Goal: Navigation & Orientation: Go to known website

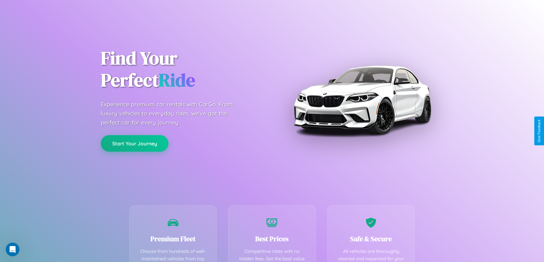
click at [135, 144] on button "Start Your Journey" at bounding box center [135, 143] width 68 height 17
click at [135, 143] on button "Start Your Journey" at bounding box center [135, 143] width 68 height 17
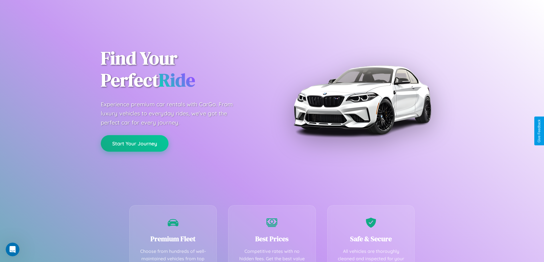
click at [135, 143] on button "Start Your Journey" at bounding box center [135, 143] width 68 height 17
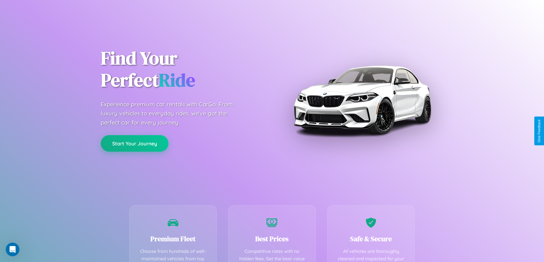
click at [135, 143] on button "Start Your Journey" at bounding box center [135, 143] width 68 height 17
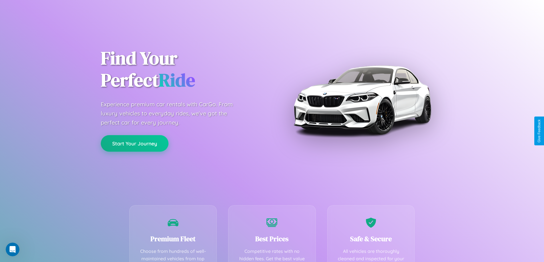
click at [135, 143] on button "Start Your Journey" at bounding box center [135, 143] width 68 height 17
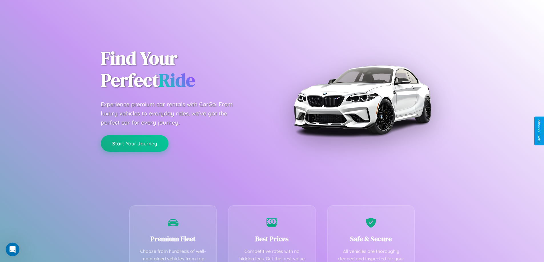
click at [135, 143] on button "Start Your Journey" at bounding box center [135, 143] width 68 height 17
